Goal: Transaction & Acquisition: Purchase product/service

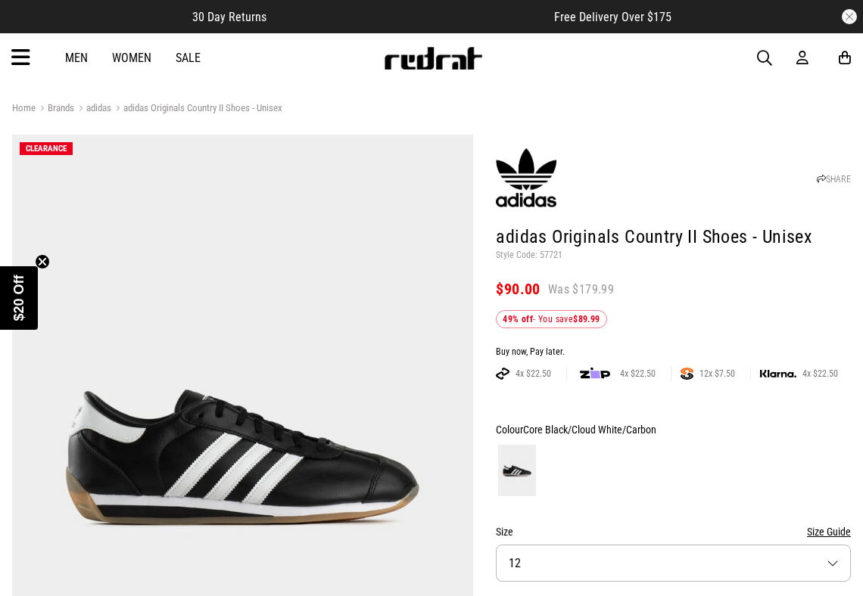
click at [188, 56] on link "Sale" at bounding box center [188, 58] width 25 height 14
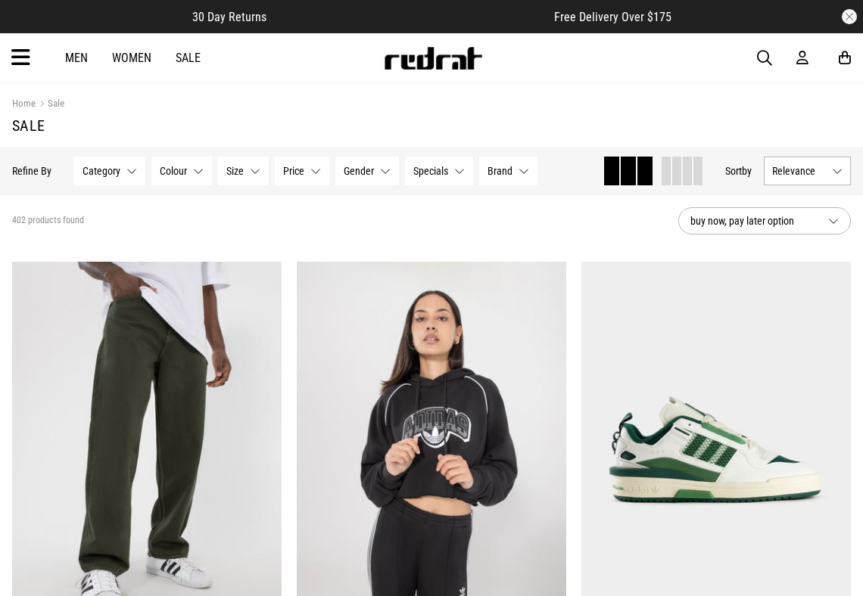
click at [147, 61] on link "Women" at bounding box center [131, 58] width 39 height 14
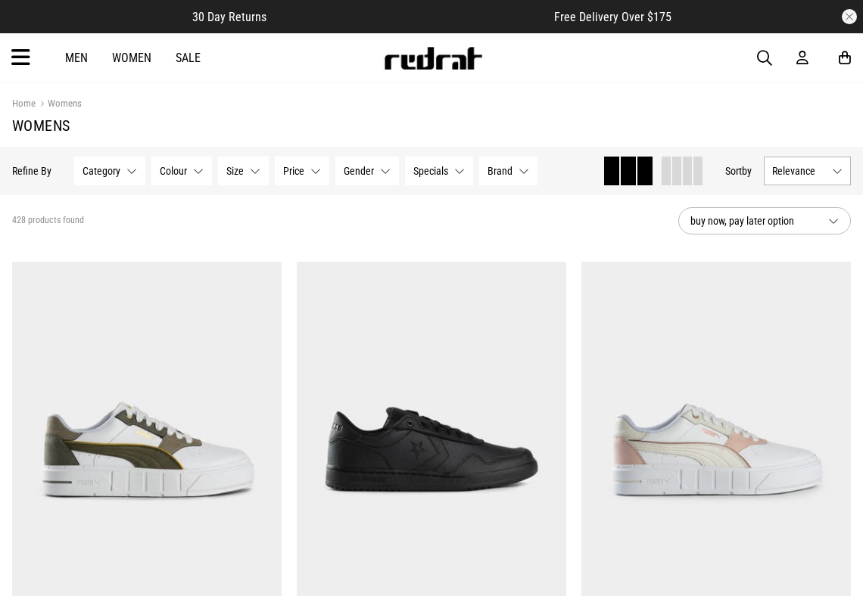
click at [127, 177] on button "Category None selected" at bounding box center [109, 171] width 71 height 29
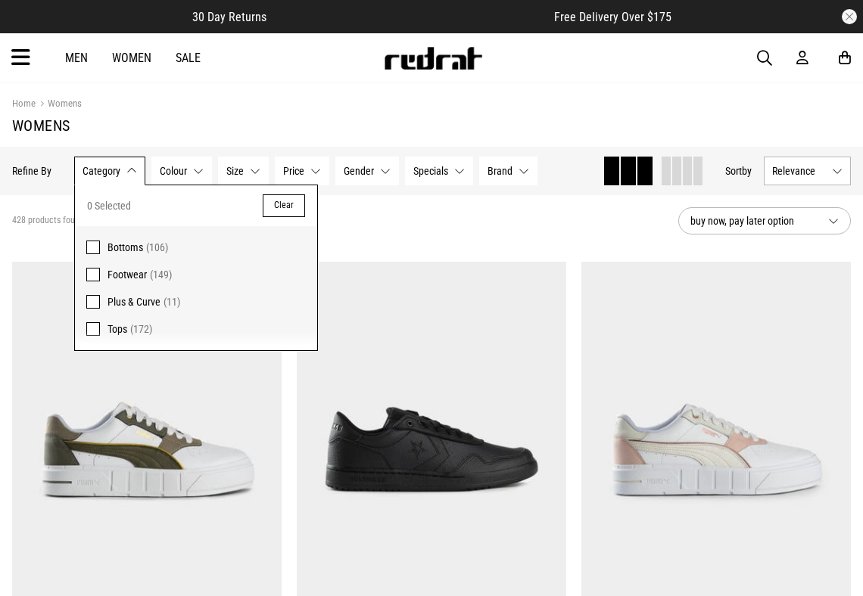
click at [123, 276] on span "Footwear" at bounding box center [126, 275] width 39 height 12
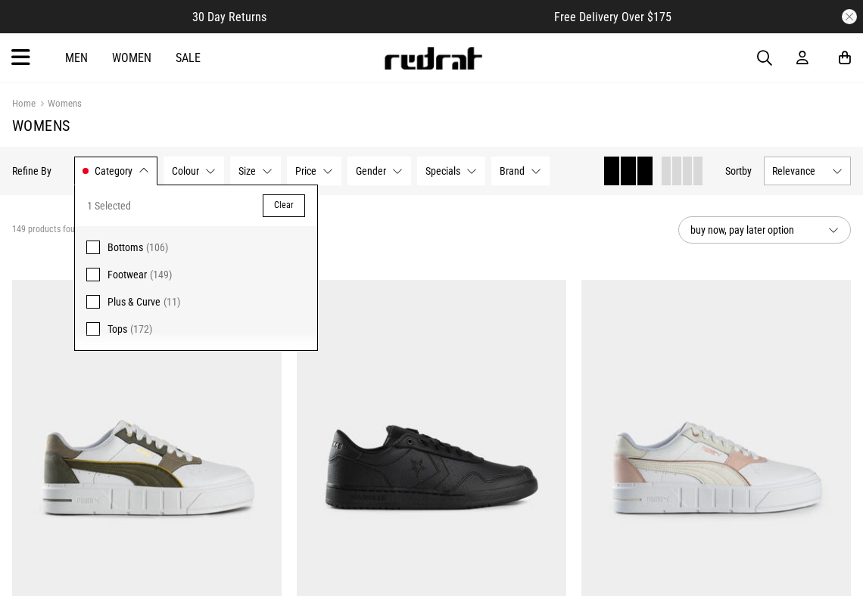
click at [555, 232] on div "149 products found Active Filters Footwear Clear" at bounding box center [339, 229] width 654 height 45
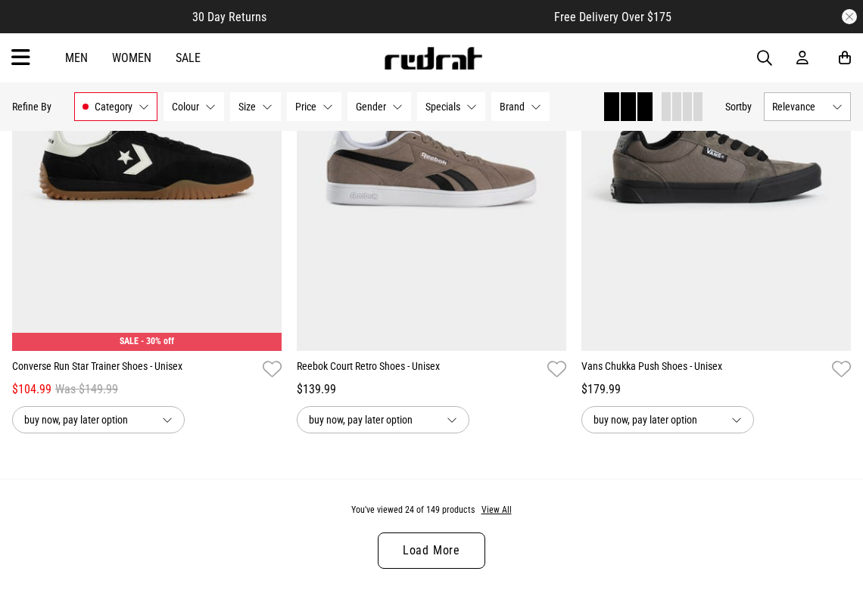
scroll to position [3738, 0]
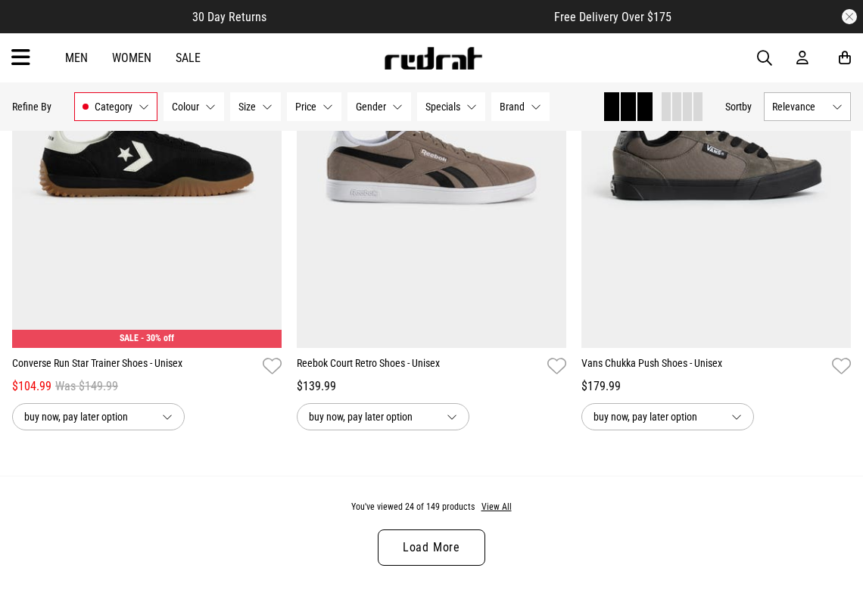
click at [448, 550] on link "Load More" at bounding box center [431, 548] width 107 height 36
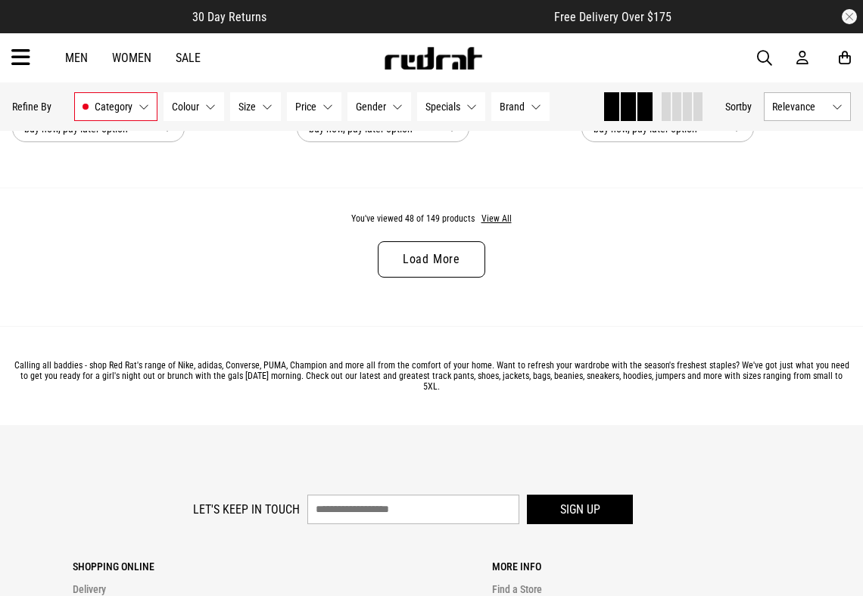
scroll to position [7866, 0]
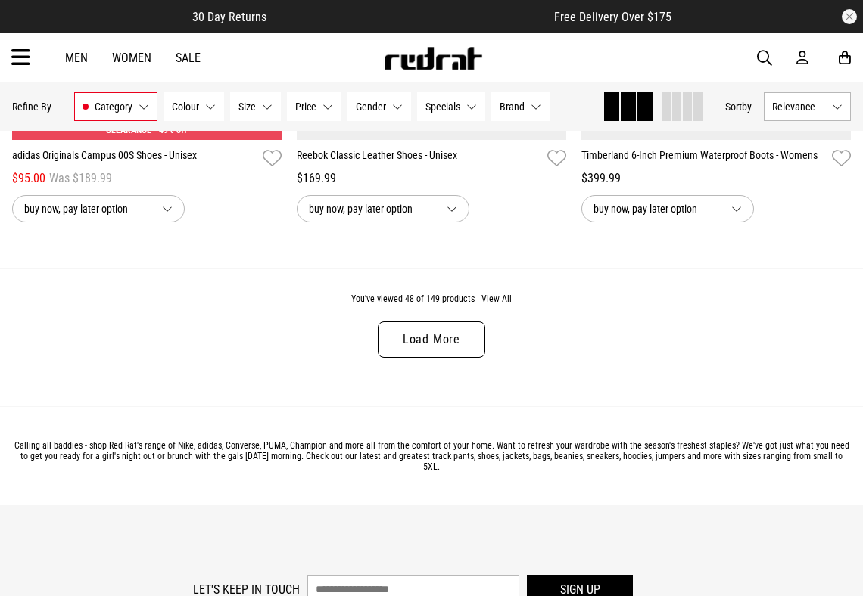
click at [453, 325] on link "Load More" at bounding box center [431, 340] width 107 height 36
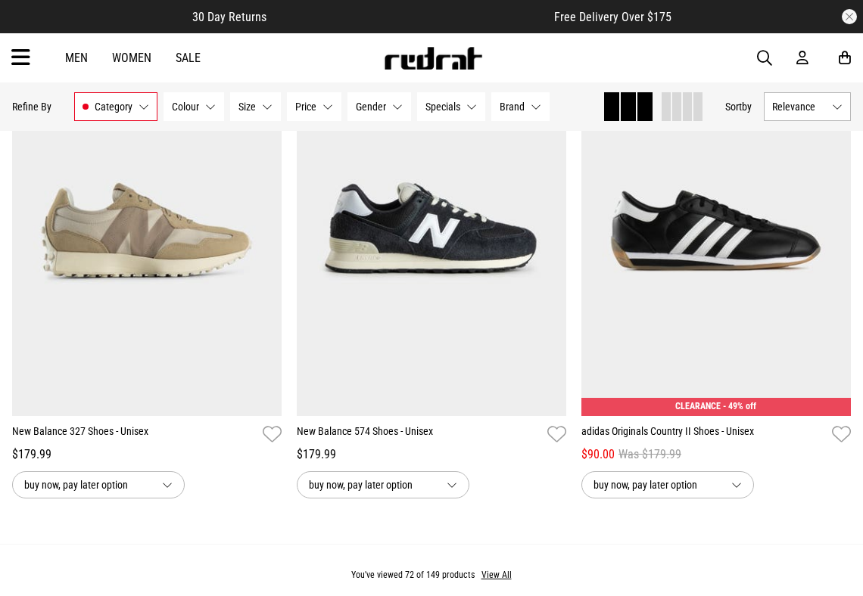
scroll to position [11626, 0]
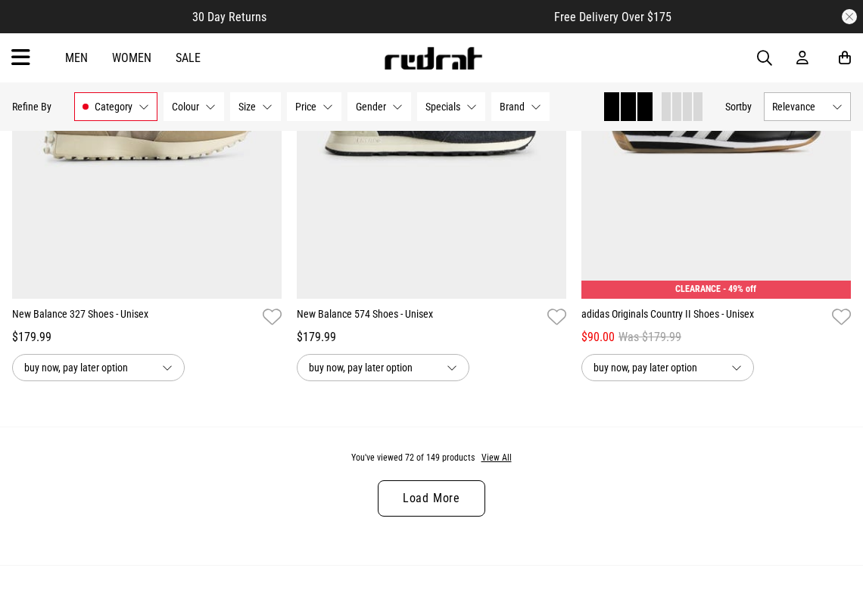
click at [430, 499] on link "Load More" at bounding box center [431, 499] width 107 height 36
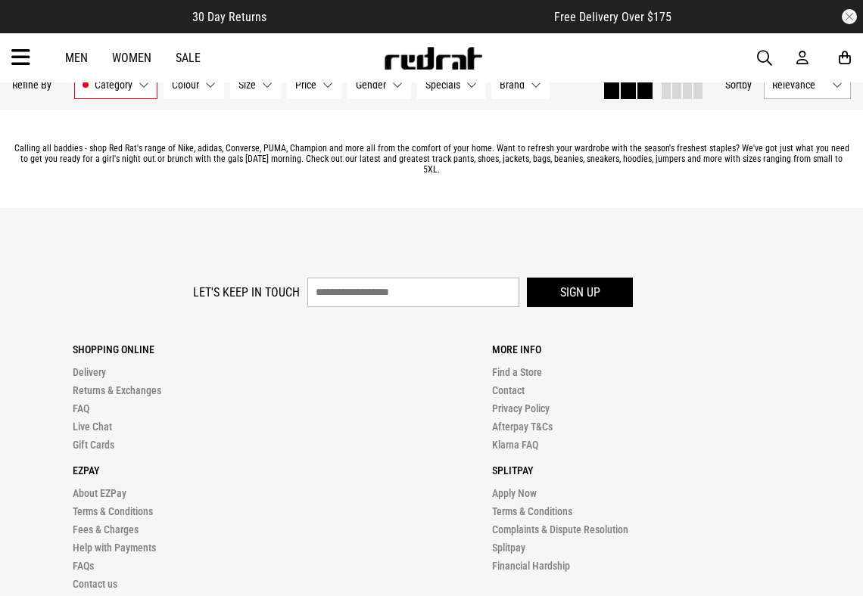
scroll to position [15548, 0]
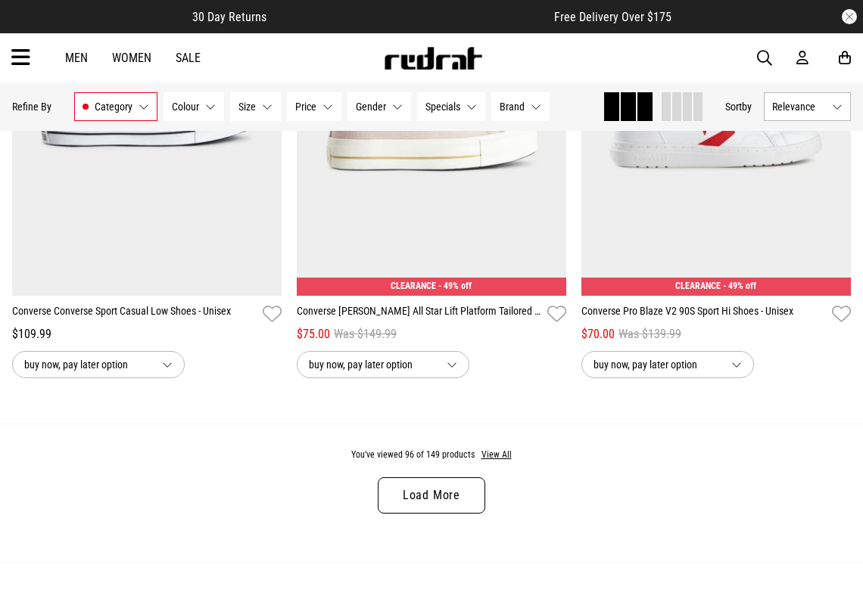
click at [440, 482] on link "Load More" at bounding box center [431, 496] width 107 height 36
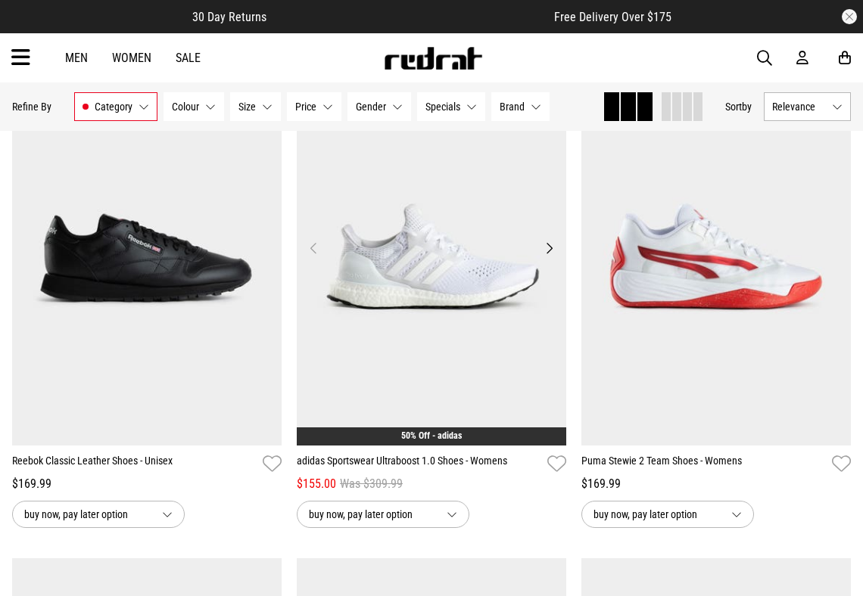
scroll to position [17849, 0]
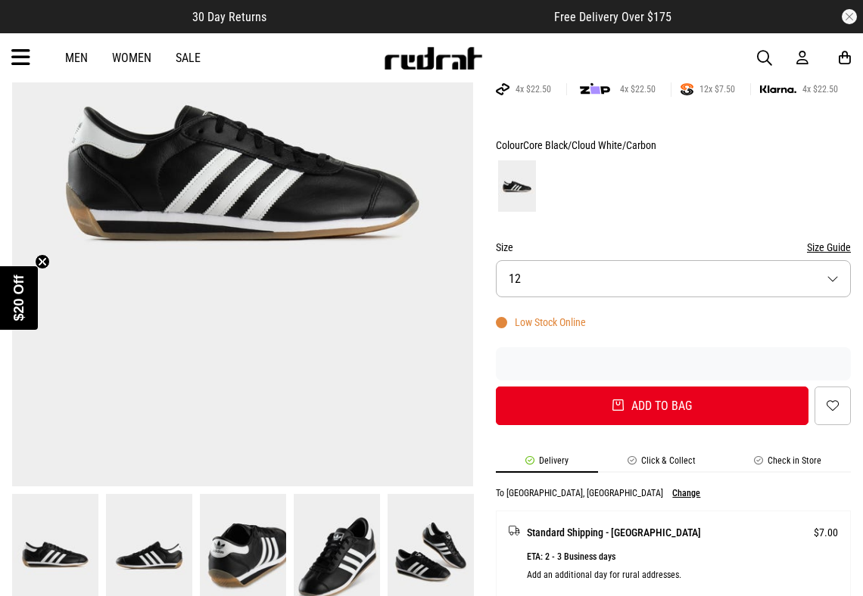
click at [262, 538] on img at bounding box center [243, 554] width 86 height 120
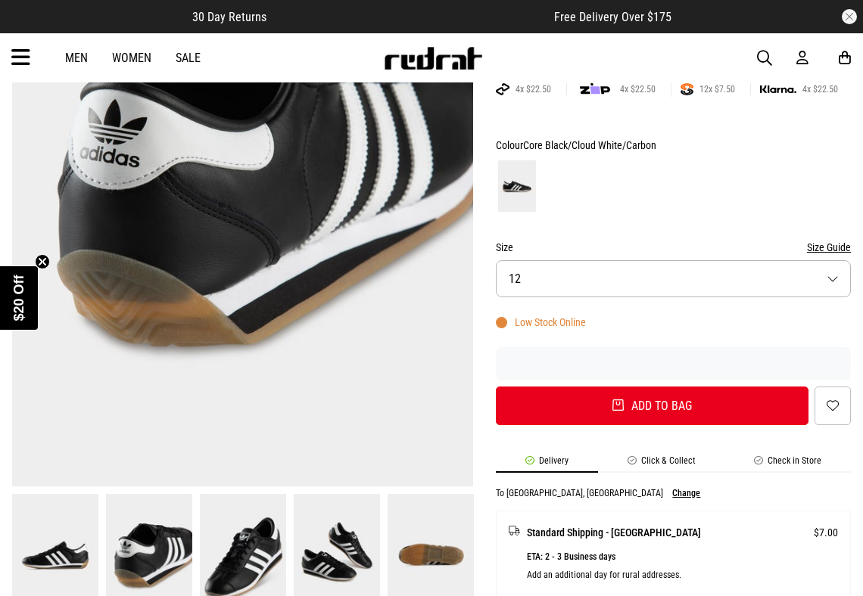
click at [260, 547] on img at bounding box center [243, 554] width 86 height 120
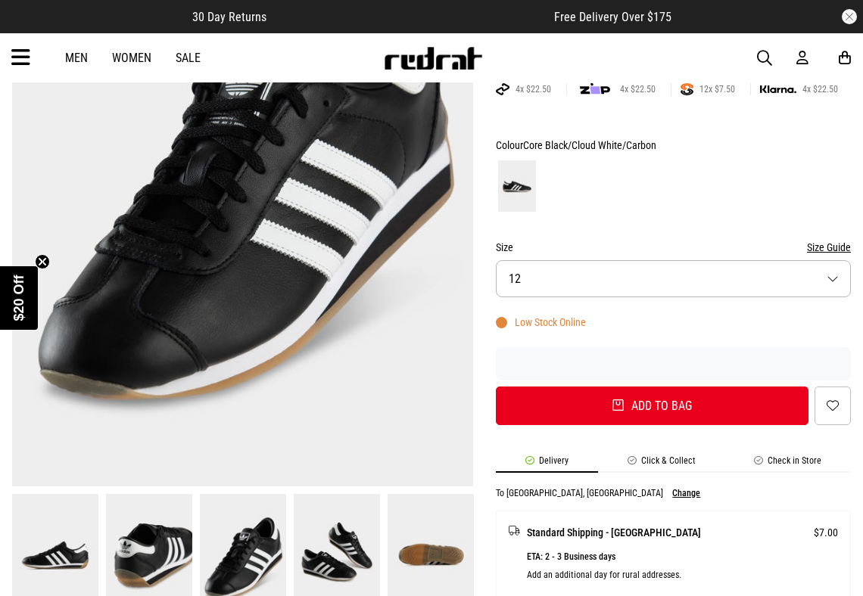
click at [296, 562] on img at bounding box center [337, 554] width 86 height 120
